Goal: Task Accomplishment & Management: Use online tool/utility

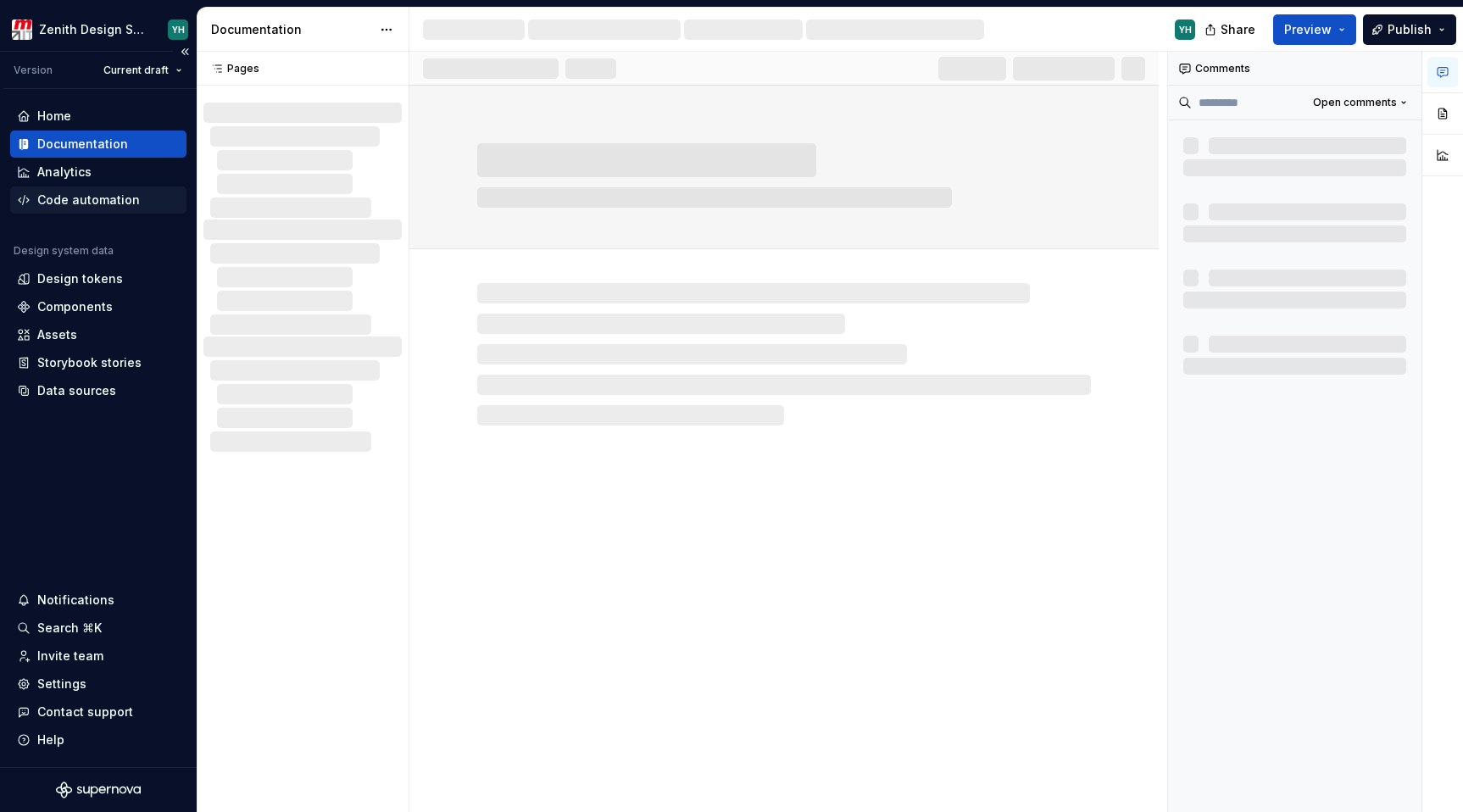
click at [87, 198] on div "Code automation" at bounding box center [89, 200] width 103 height 17
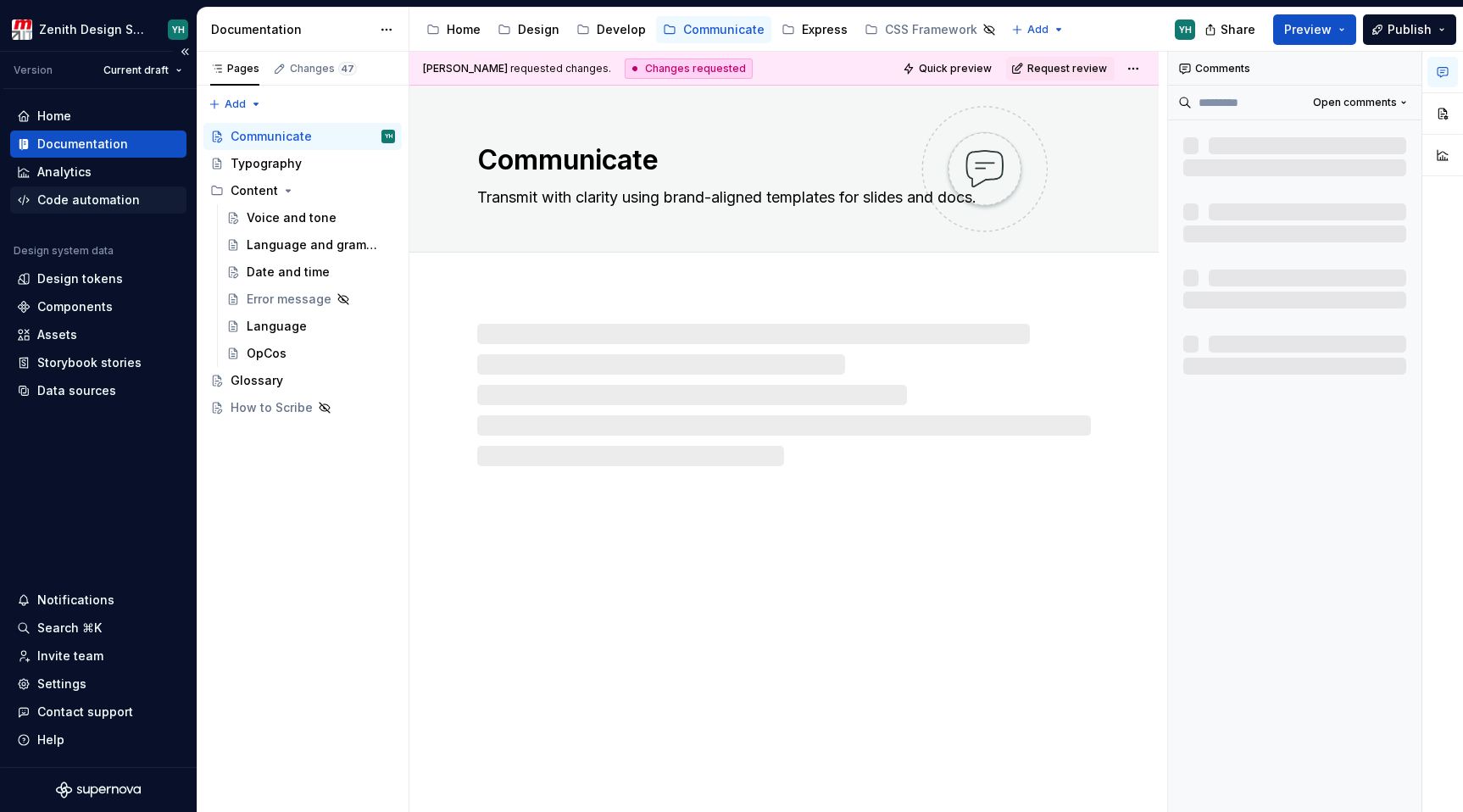
type textarea "*"
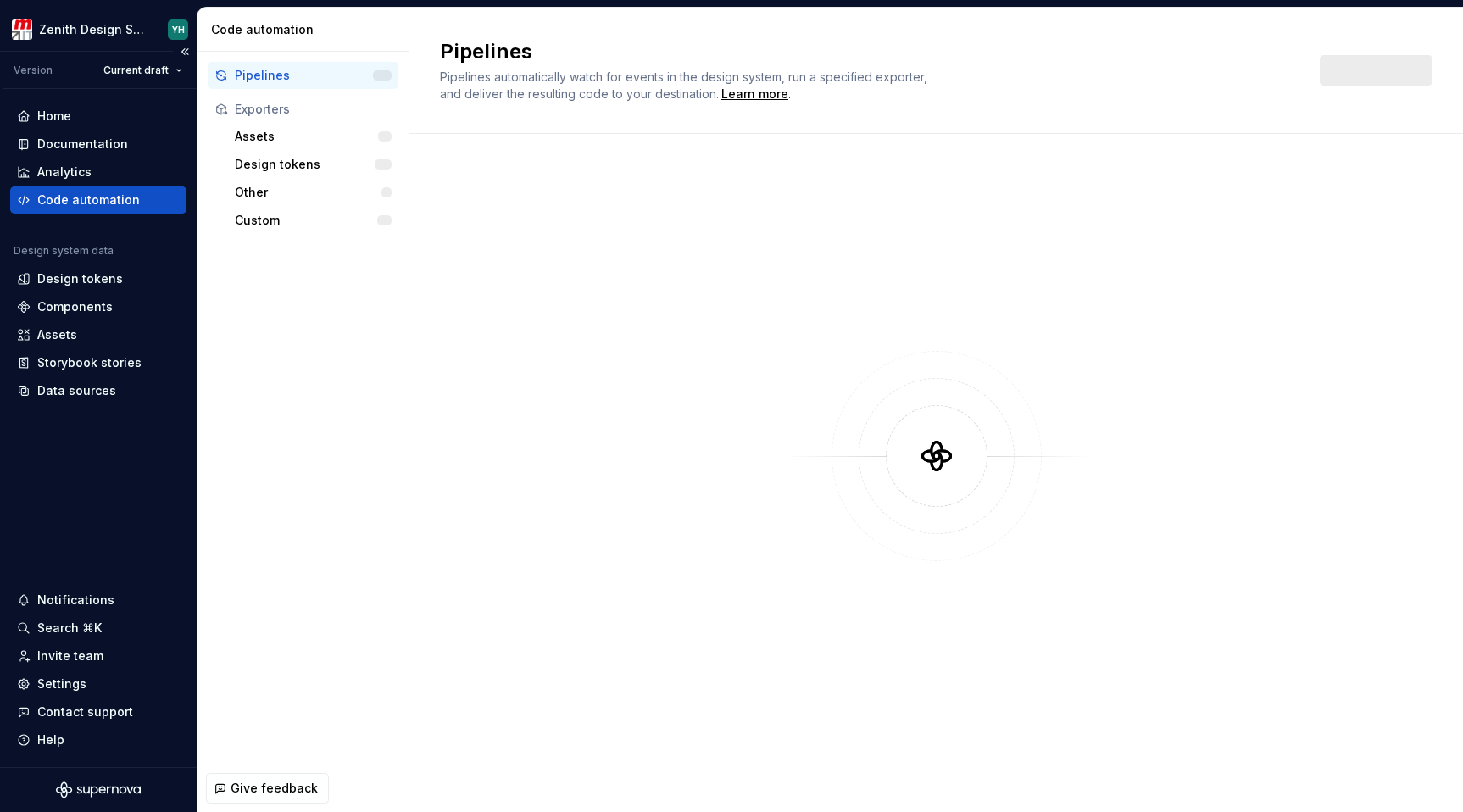
click at [76, 199] on div "Code automation" at bounding box center [89, 200] width 103 height 17
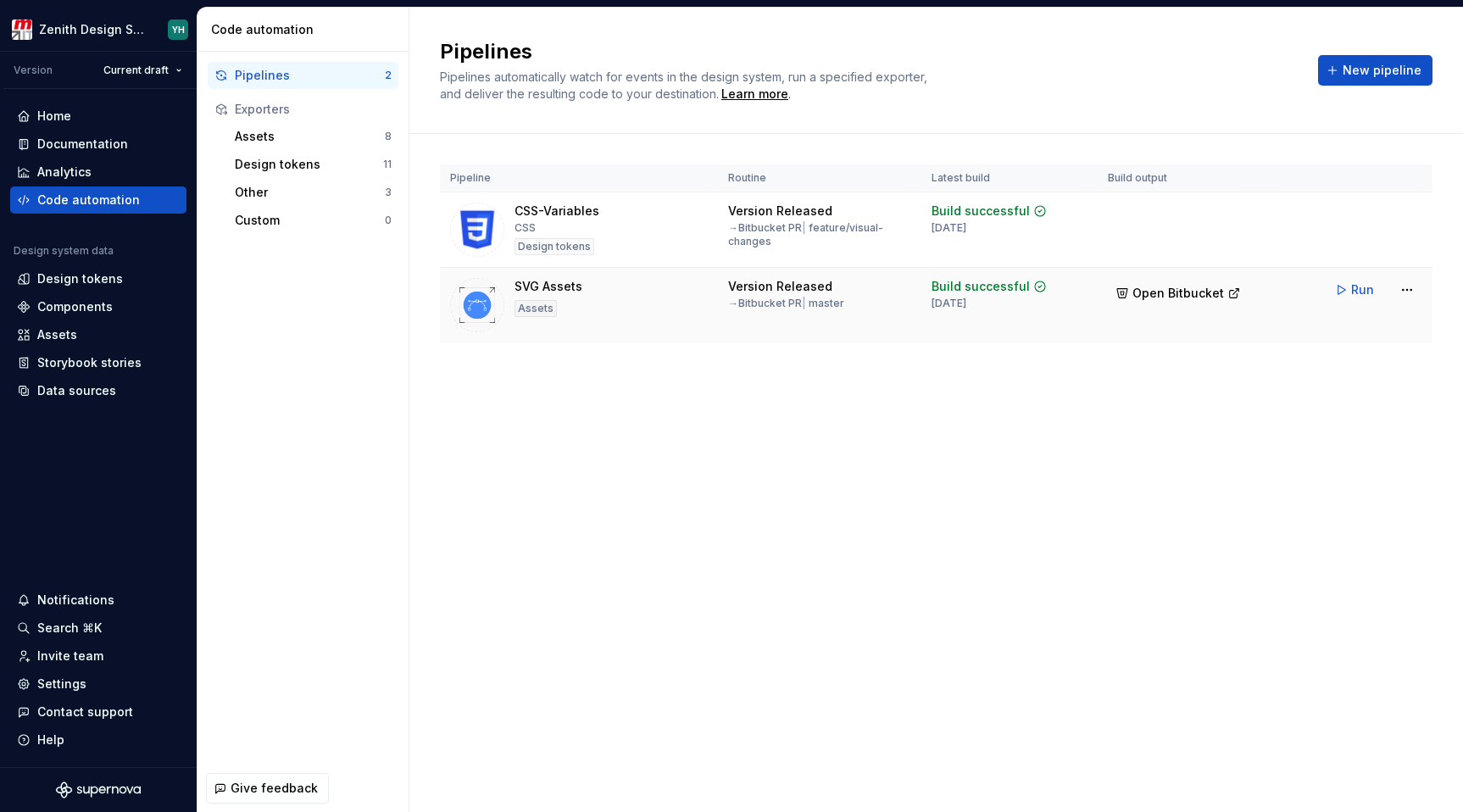
click at [551, 285] on div "SVG Assets" at bounding box center [548, 287] width 68 height 17
click at [472, 301] on img at bounding box center [477, 305] width 54 height 54
click at [1156, 299] on span "Open Bitbucket" at bounding box center [1178, 293] width 92 height 17
click at [528, 288] on div "SVG Assets" at bounding box center [548, 287] width 68 height 17
click at [264, 134] on div "Assets" at bounding box center [309, 137] width 150 height 17
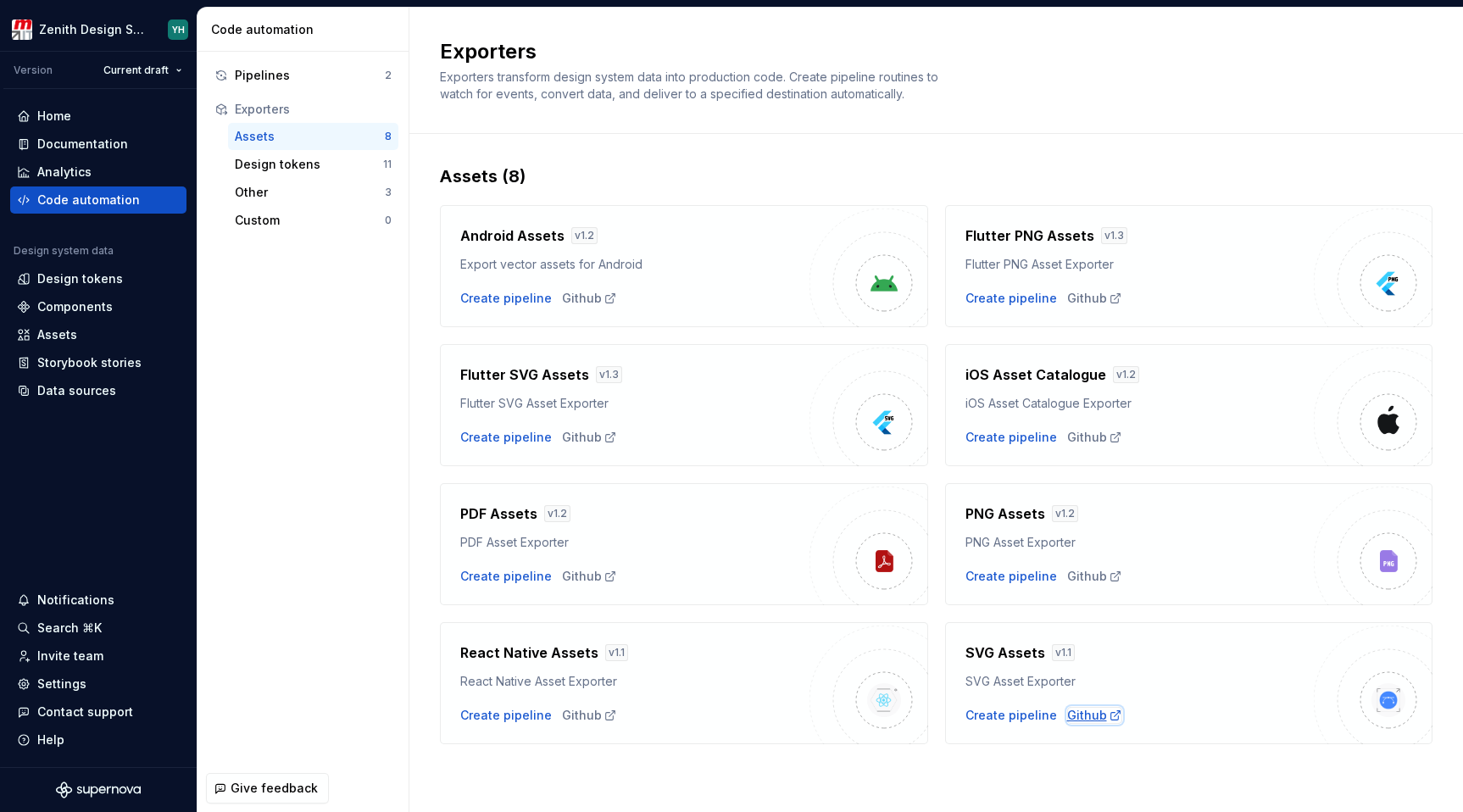
click at [1080, 714] on div "Github" at bounding box center [1095, 715] width 55 height 17
